Goal: Task Accomplishment & Management: Manage account settings

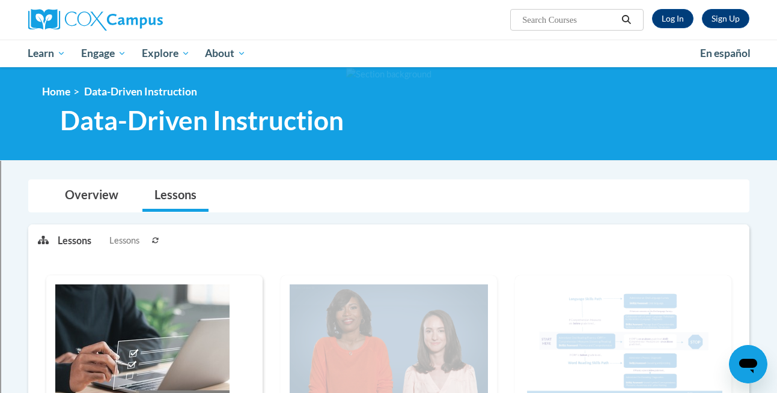
click at [392, 20] on div "Sign Up Log In Search Search..." at bounding box center [512, 15] width 493 height 31
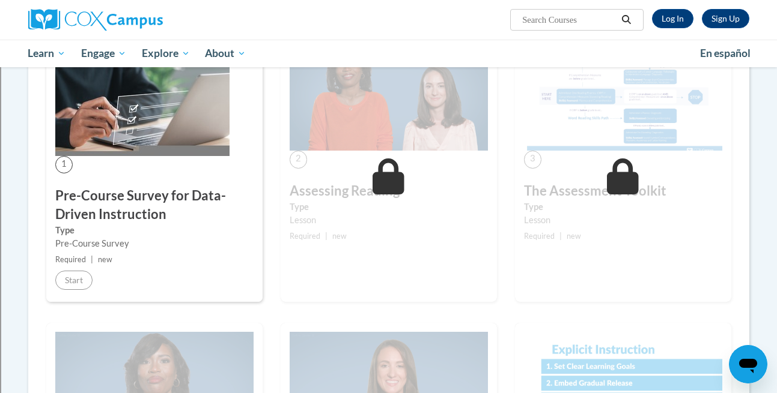
scroll to position [297, 0]
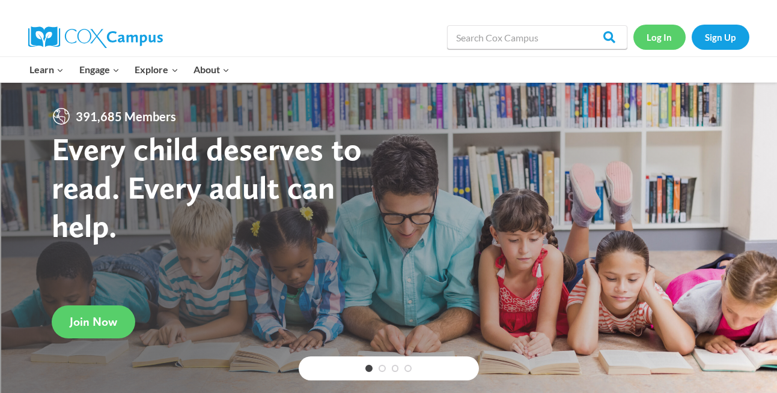
click at [660, 43] on link "Log In" at bounding box center [659, 37] width 52 height 25
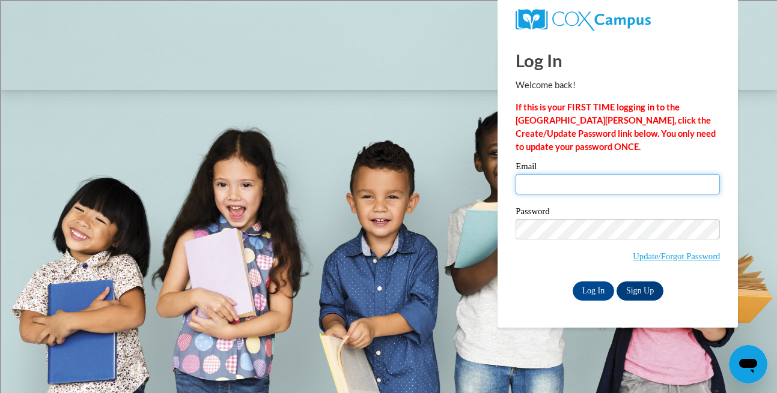
click at [537, 186] on input "Email" at bounding box center [617, 184] width 204 height 20
type input "sclabotskim@sasd.net"
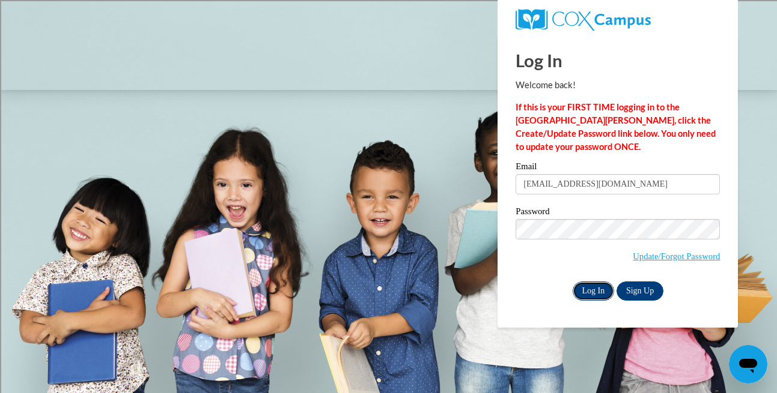
click at [592, 291] on input "Log In" at bounding box center [594, 291] width 42 height 19
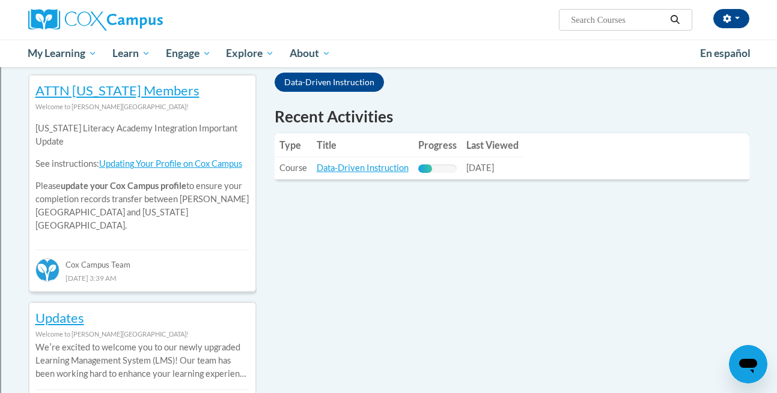
scroll to position [407, 0]
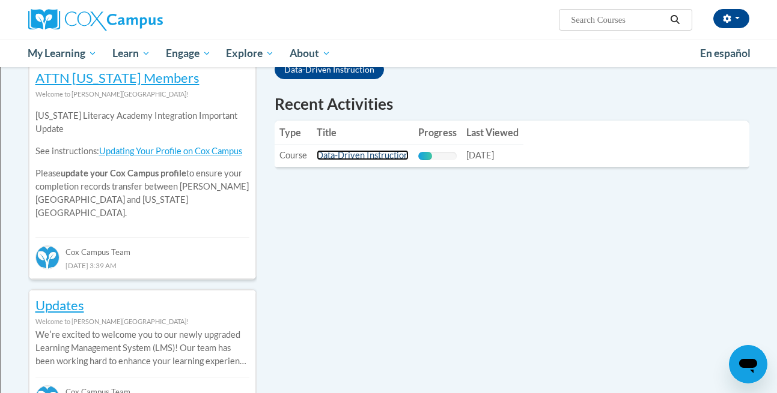
click at [369, 156] on link "Data-Driven Instruction" at bounding box center [363, 155] width 92 height 10
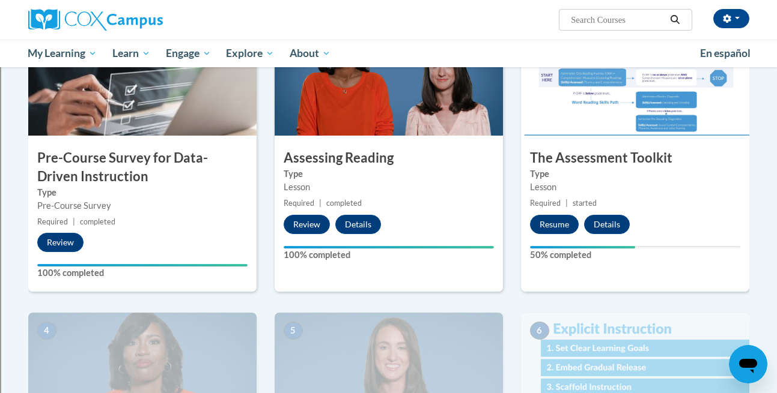
scroll to position [291, 0]
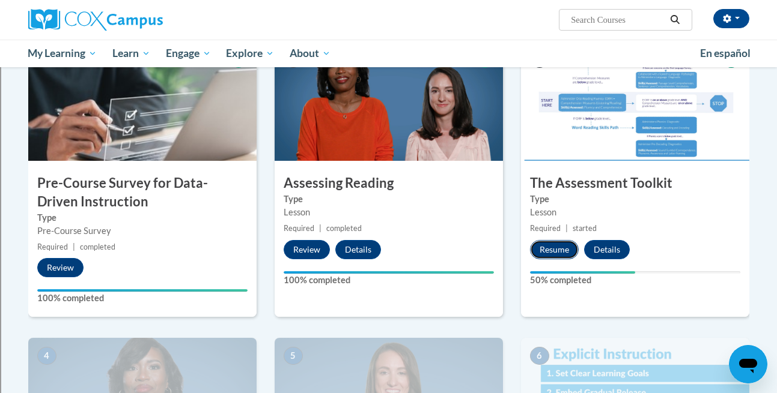
click at [548, 247] on button "Resume" at bounding box center [554, 249] width 49 height 19
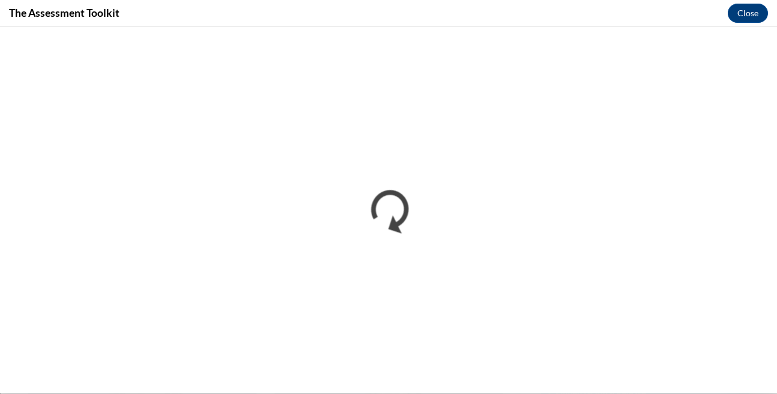
scroll to position [0, 0]
